Goal: Transaction & Acquisition: Purchase product/service

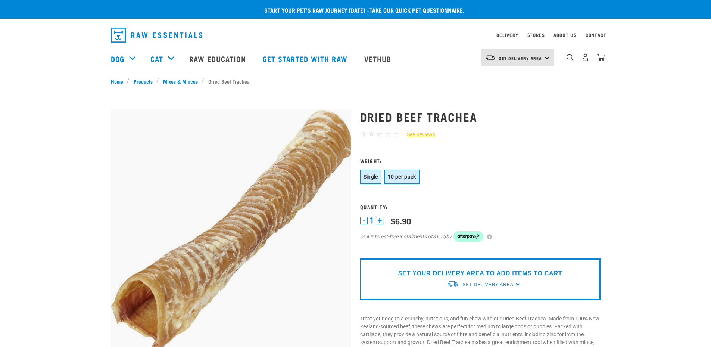
click at [412, 171] on button "10 per pack" at bounding box center [402, 176] width 35 height 15
